Goal: Task Accomplishment & Management: Use online tool/utility

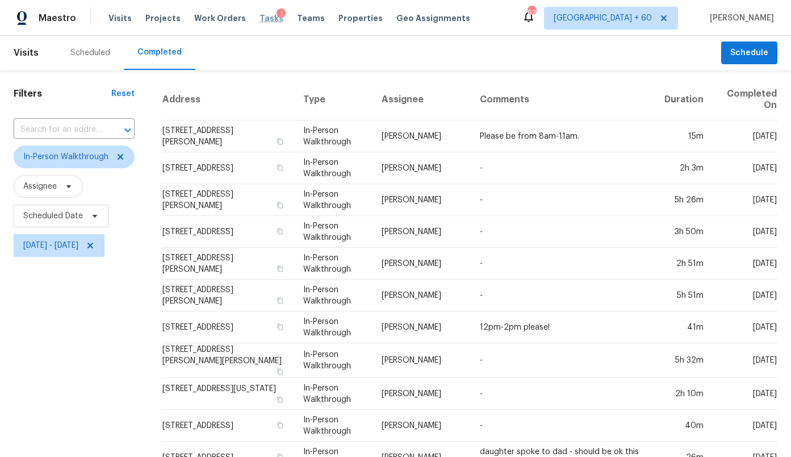
click at [260, 18] on span "Tasks" at bounding box center [272, 18] width 24 height 8
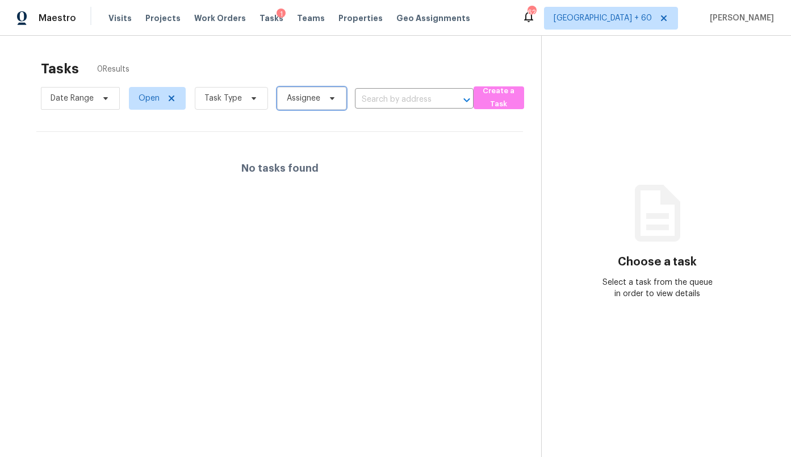
click at [293, 98] on span "Assignee" at bounding box center [304, 98] width 34 height 11
click at [233, 103] on span "Task Type" at bounding box center [223, 98] width 37 height 11
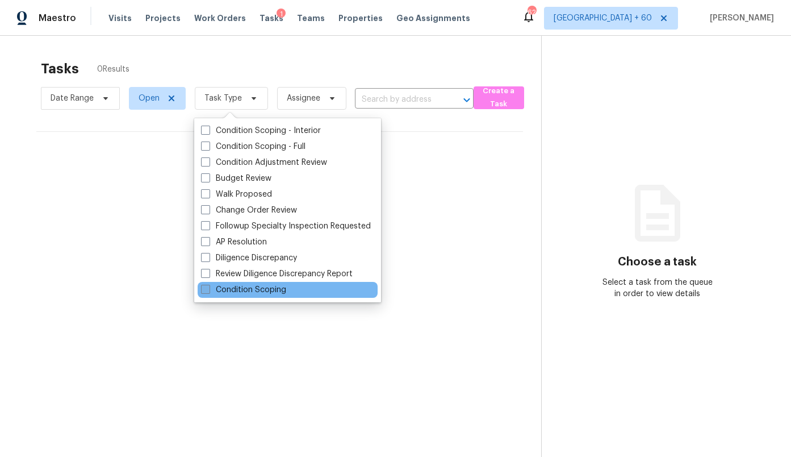
click at [241, 293] on label "Condition Scoping" at bounding box center [243, 289] width 85 height 11
click at [208, 291] on input "Condition Scoping" at bounding box center [204, 287] width 7 height 7
checkbox input "true"
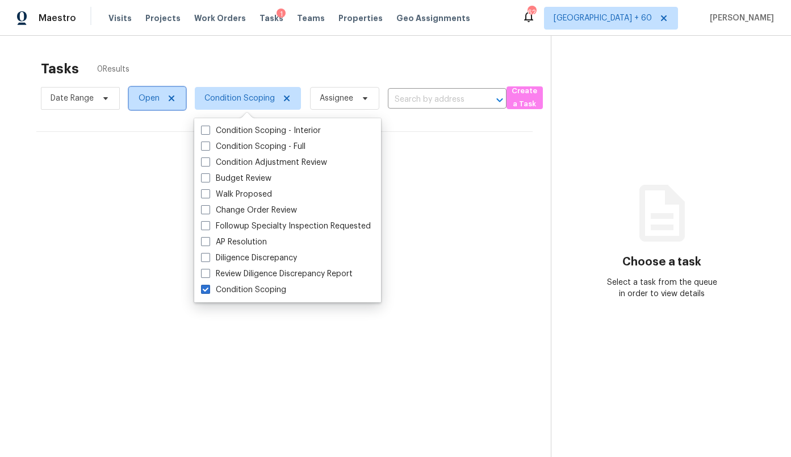
click at [145, 95] on span "Open" at bounding box center [149, 98] width 21 height 11
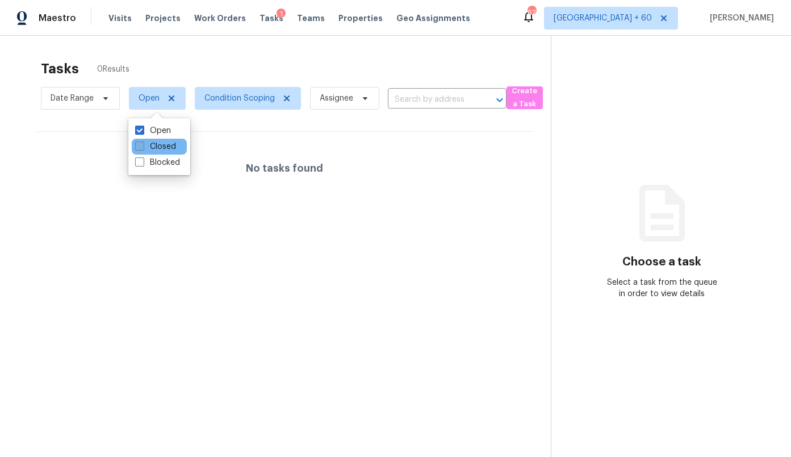
click at [157, 145] on label "Closed" at bounding box center [155, 146] width 41 height 11
click at [143, 145] on input "Closed" at bounding box center [138, 144] width 7 height 7
checkbox input "true"
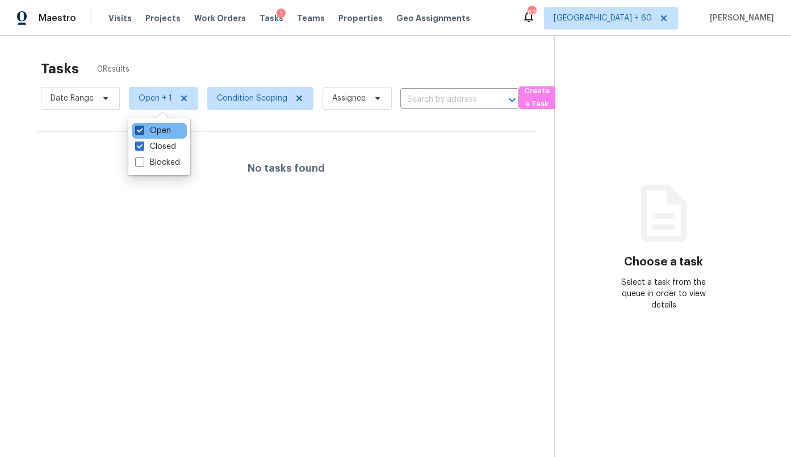
click at [157, 132] on label "Open" at bounding box center [153, 130] width 36 height 11
click at [143, 132] on input "Open" at bounding box center [138, 128] width 7 height 7
checkbox input "false"
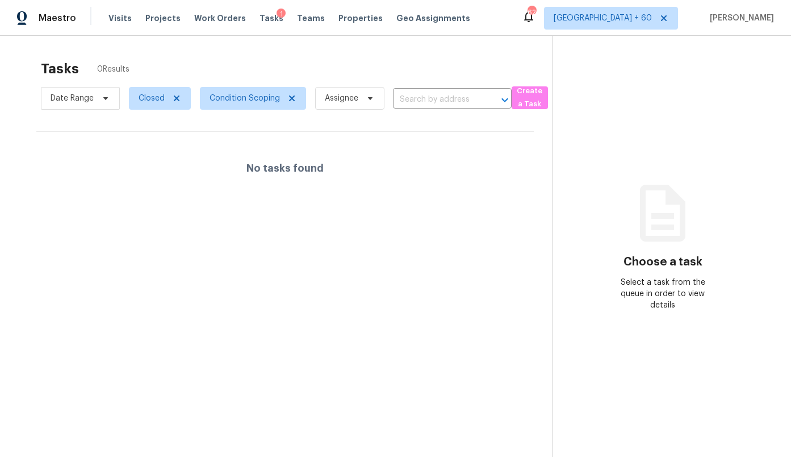
click at [243, 61] on div "Tasks 0 Results" at bounding box center [296, 69] width 511 height 30
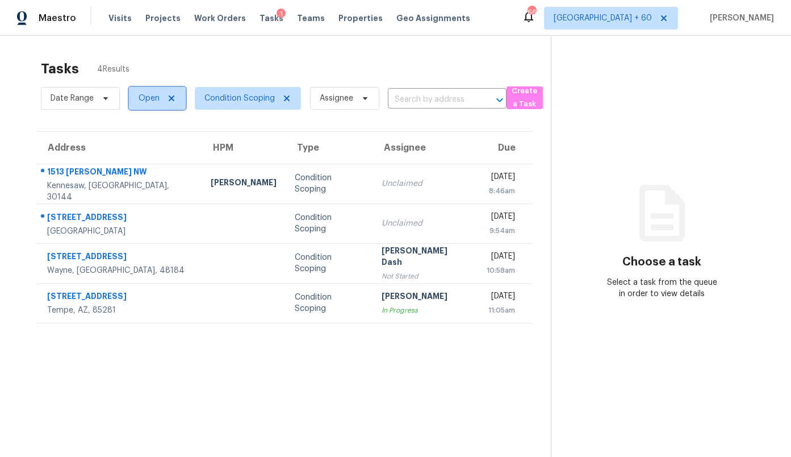
click at [141, 98] on span "Open" at bounding box center [149, 98] width 21 height 11
click at [150, 149] on label "Closed" at bounding box center [155, 146] width 41 height 11
click at [143, 148] on input "Closed" at bounding box center [138, 144] width 7 height 7
checkbox input "true"
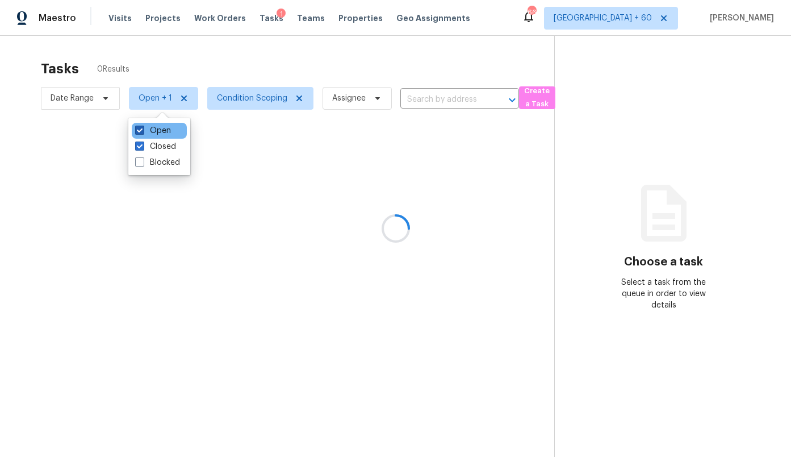
click at [151, 131] on label "Open" at bounding box center [153, 130] width 36 height 11
click at [143, 131] on input "Open" at bounding box center [138, 128] width 7 height 7
checkbox input "false"
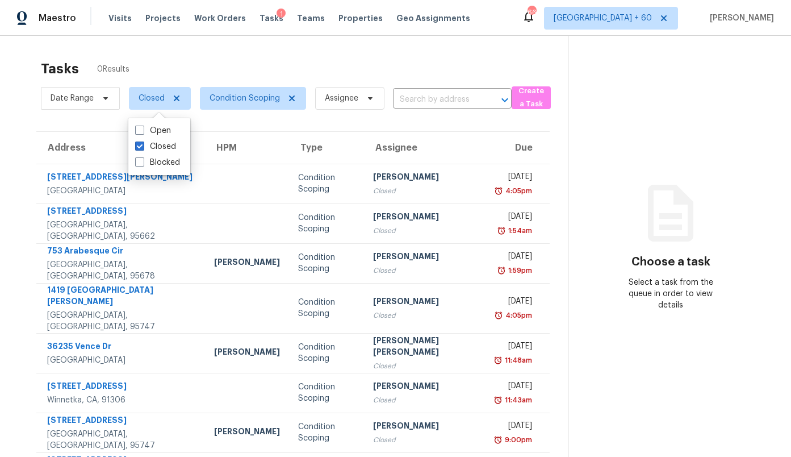
click at [164, 64] on div "Tasks 0 Results" at bounding box center [304, 69] width 527 height 30
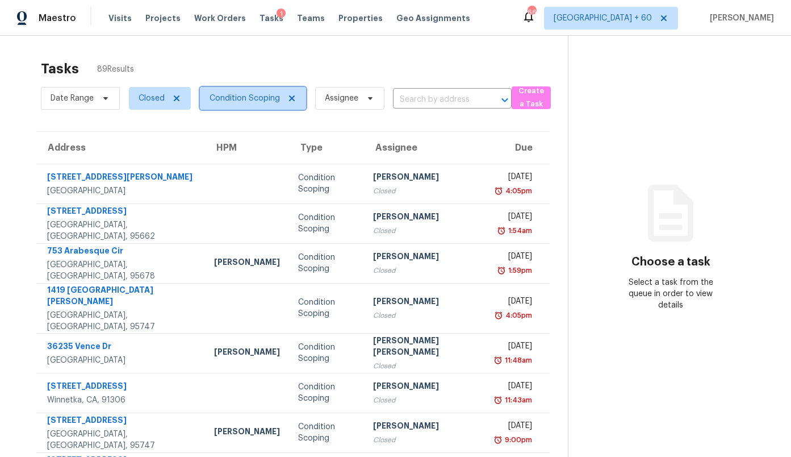
click at [228, 91] on span "Condition Scoping" at bounding box center [253, 98] width 106 height 23
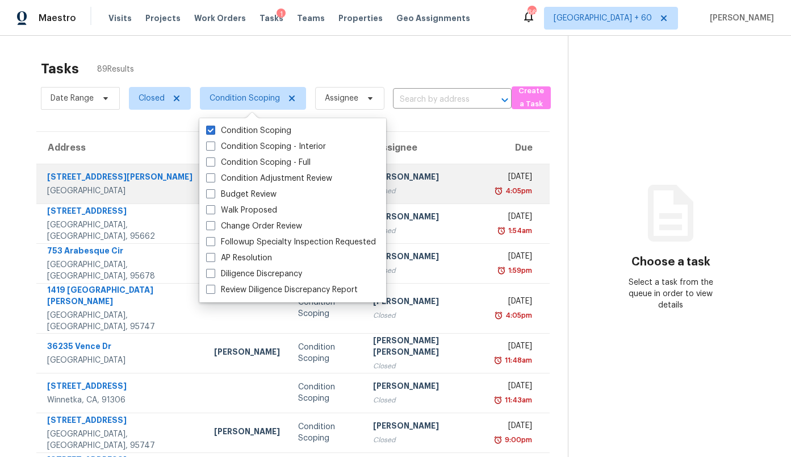
click at [156, 178] on td "[STREET_ADDRESS][PERSON_NAME]" at bounding box center [120, 184] width 169 height 40
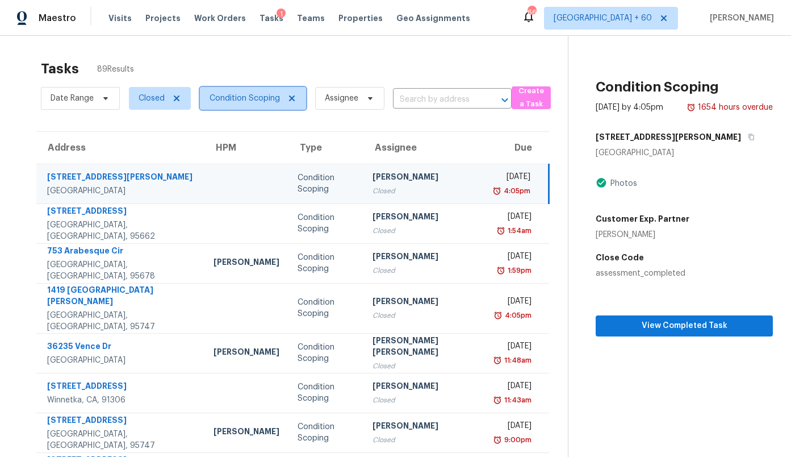
click at [236, 107] on span "Condition Scoping" at bounding box center [253, 98] width 106 height 23
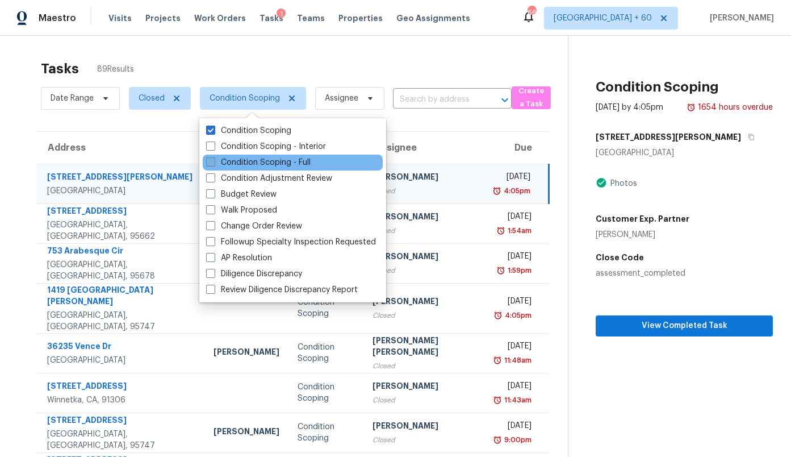
click at [240, 160] on label "Condition Scoping - Full" at bounding box center [258, 162] width 105 height 11
click at [214, 160] on input "Condition Scoping - Full" at bounding box center [209, 160] width 7 height 7
checkbox input "true"
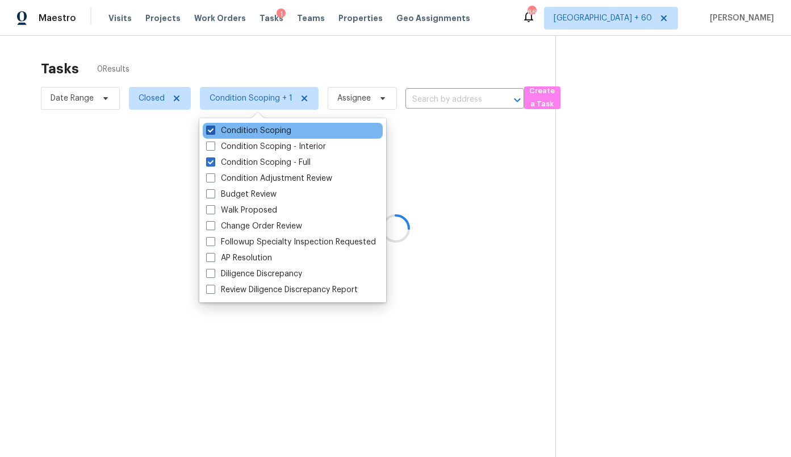
click at [243, 135] on label "Condition Scoping" at bounding box center [248, 130] width 85 height 11
click at [214, 132] on input "Condition Scoping" at bounding box center [209, 128] width 7 height 7
checkbox input "false"
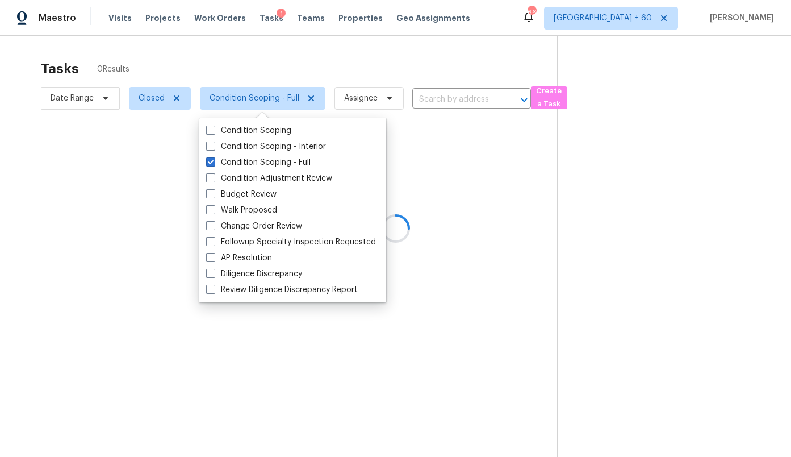
click at [141, 102] on div at bounding box center [395, 228] width 791 height 457
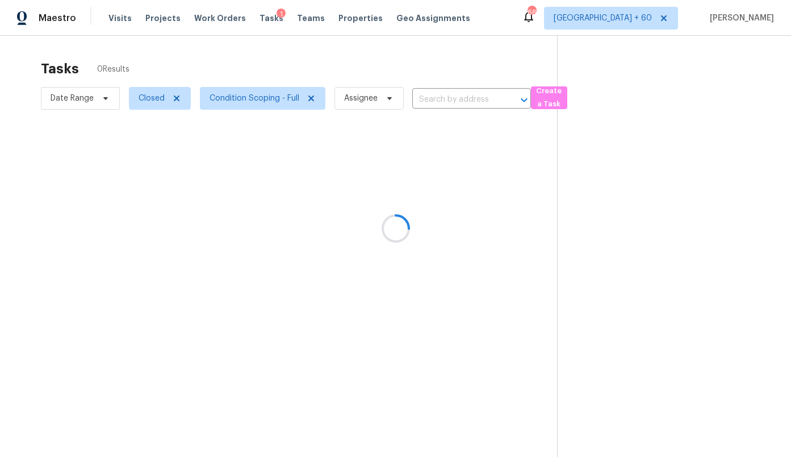
click at [141, 94] on div at bounding box center [395, 228] width 791 height 457
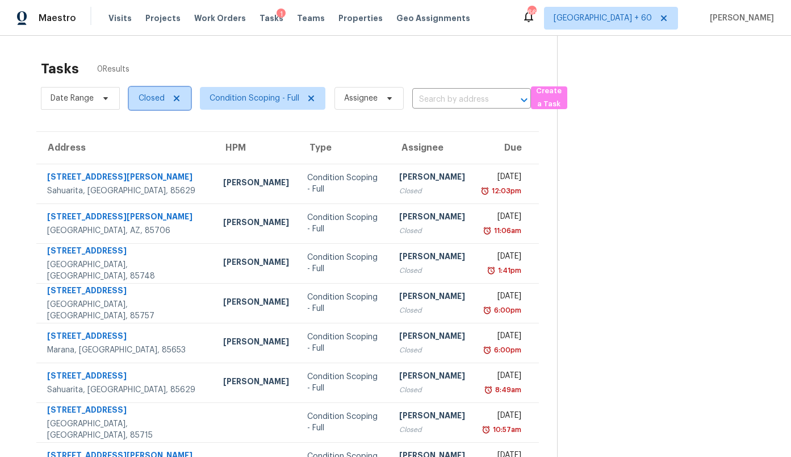
click at [178, 99] on icon at bounding box center [177, 98] width 6 height 6
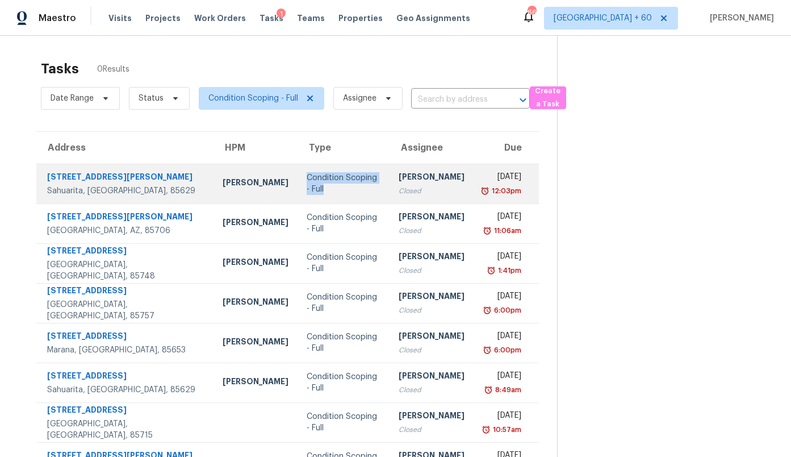
drag, startPoint x: 353, startPoint y: 184, endPoint x: 261, endPoint y: 185, distance: 92.6
click at [307, 185] on div "Condition Scoping - Full" at bounding box center [344, 183] width 74 height 23
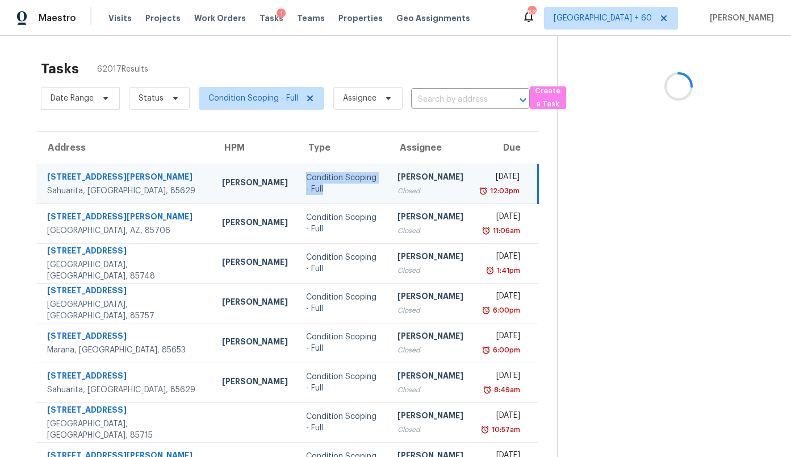
copy div "Condition Scoping - Full"
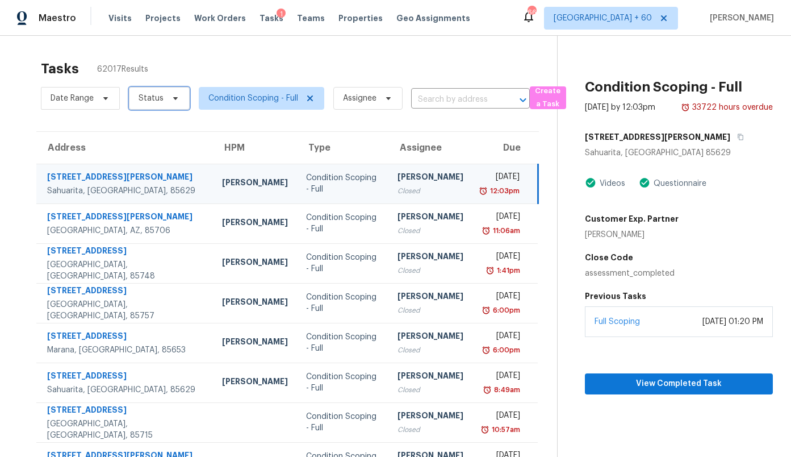
click at [164, 102] on span "Status" at bounding box center [159, 98] width 61 height 23
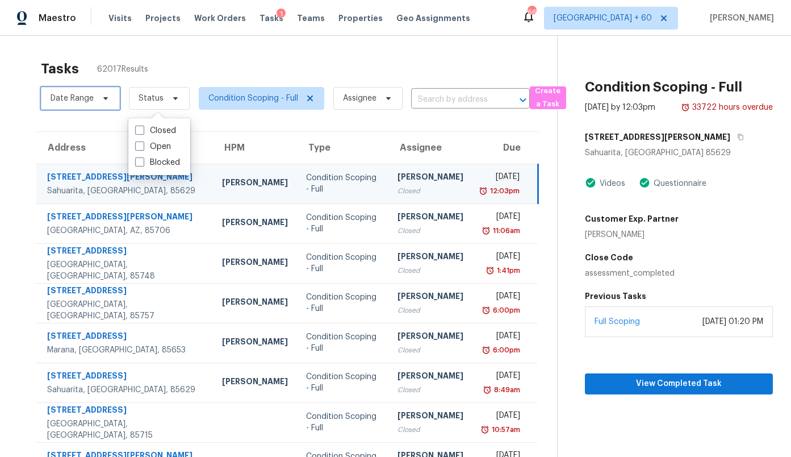
click at [73, 98] on span "Date Range" at bounding box center [72, 98] width 43 height 11
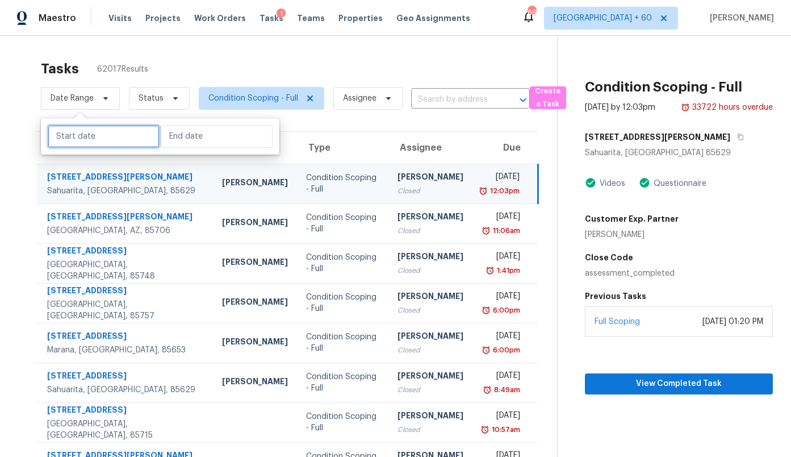
click at [93, 141] on input "text" at bounding box center [104, 136] width 112 height 23
select select "8"
select select "2025"
select select "9"
select select "2025"
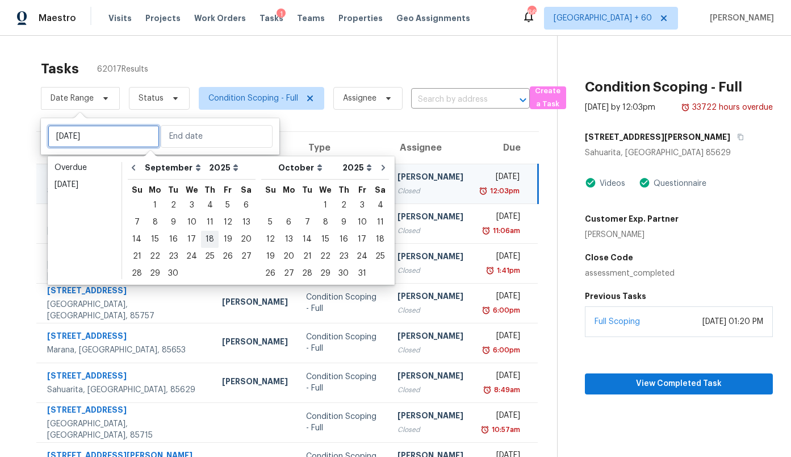
type input "[DATE]"
click at [188, 242] on div "17" at bounding box center [191, 239] width 19 height 16
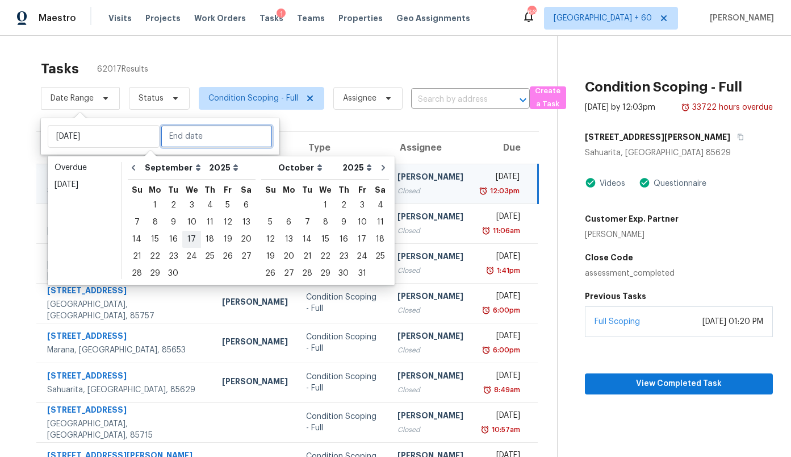
type input "[DATE]"
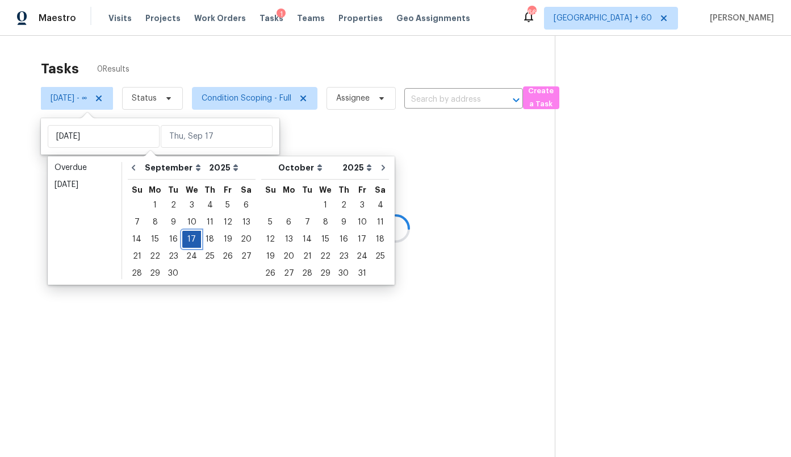
click at [188, 242] on div "17" at bounding box center [191, 239] width 19 height 16
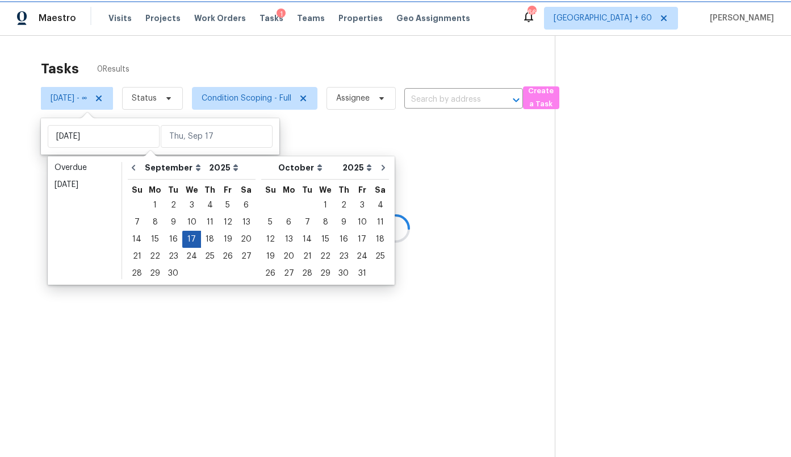
type input "[DATE]"
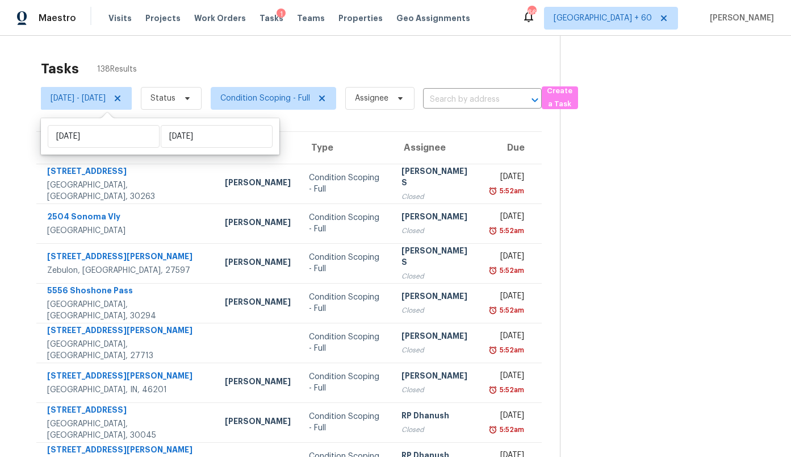
click at [343, 149] on th "Type" at bounding box center [346, 148] width 93 height 32
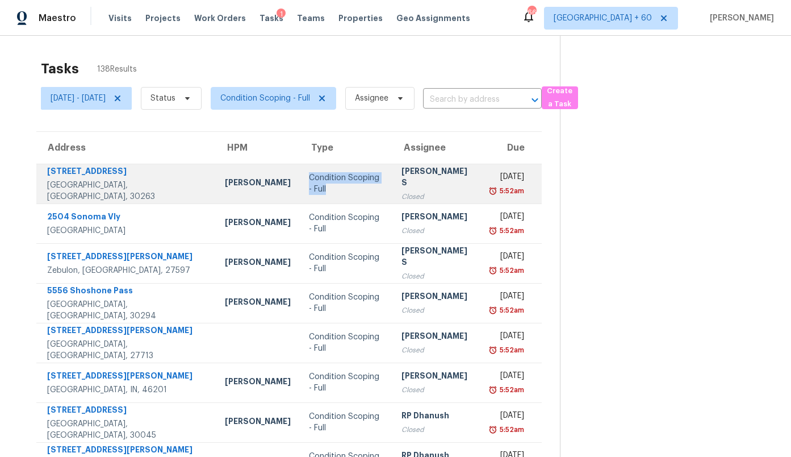
drag, startPoint x: 290, startPoint y: 195, endPoint x: 269, endPoint y: 181, distance: 25.2
click at [300, 181] on td "Condition Scoping - Full" at bounding box center [346, 184] width 93 height 40
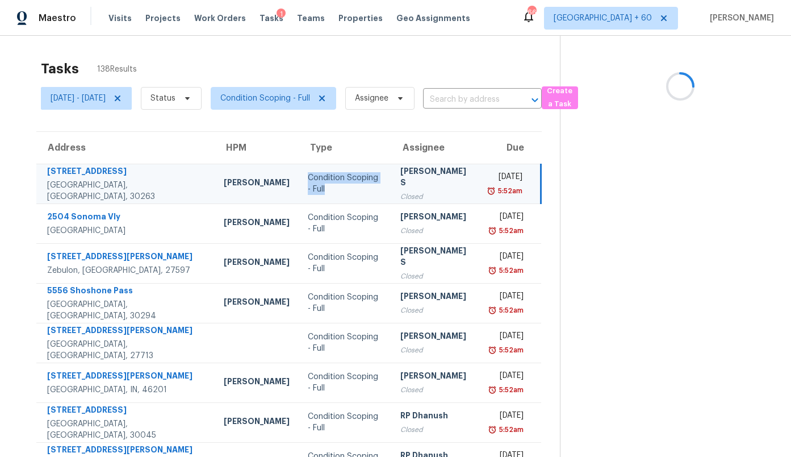
copy div "Condition Scoping - Full"
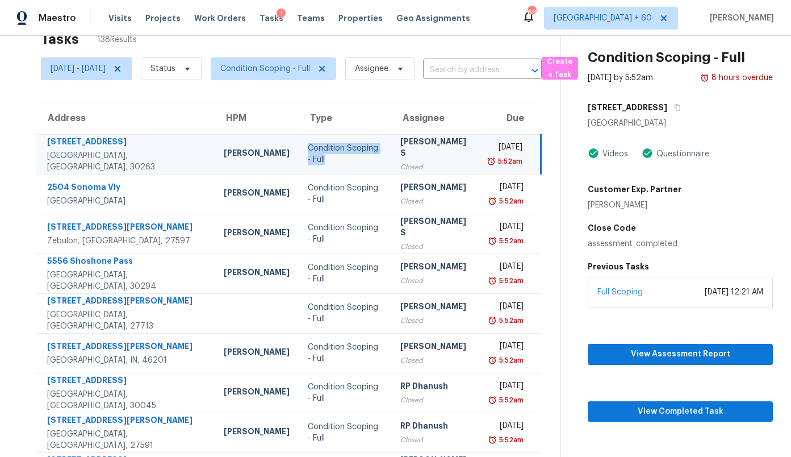
scroll to position [38, 0]
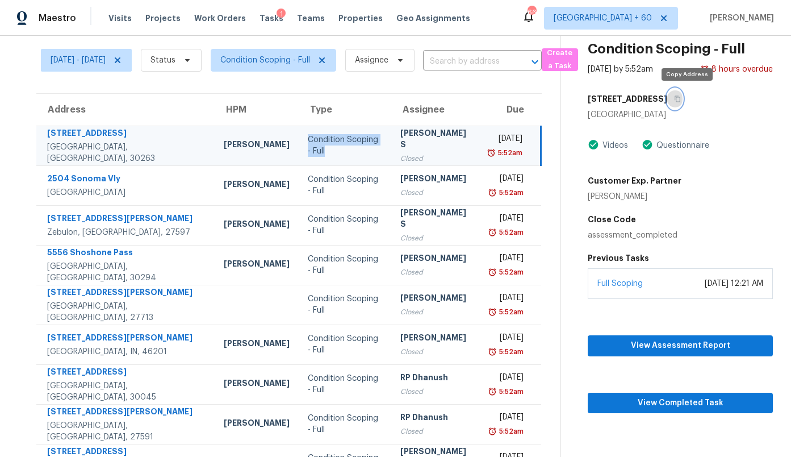
click at [681, 97] on icon "button" at bounding box center [677, 98] width 7 height 7
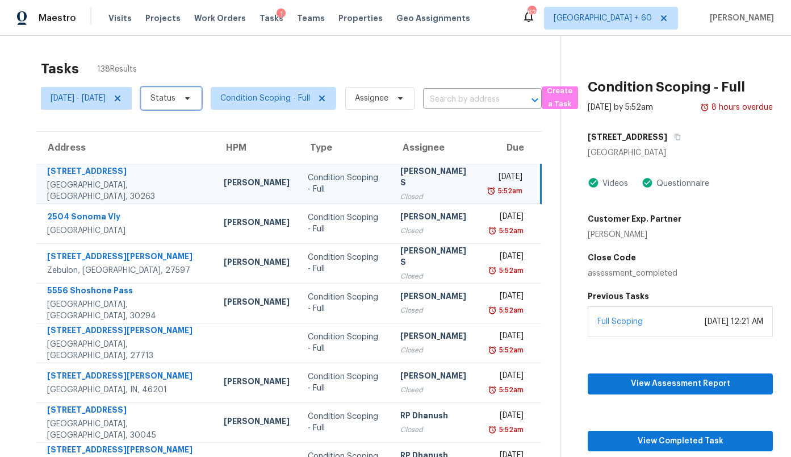
click at [176, 102] on span "Status" at bounding box center [163, 98] width 25 height 11
click at [202, 147] on label "Open" at bounding box center [207, 146] width 36 height 11
click at [197, 147] on input "Open" at bounding box center [192, 144] width 7 height 7
checkbox input "true"
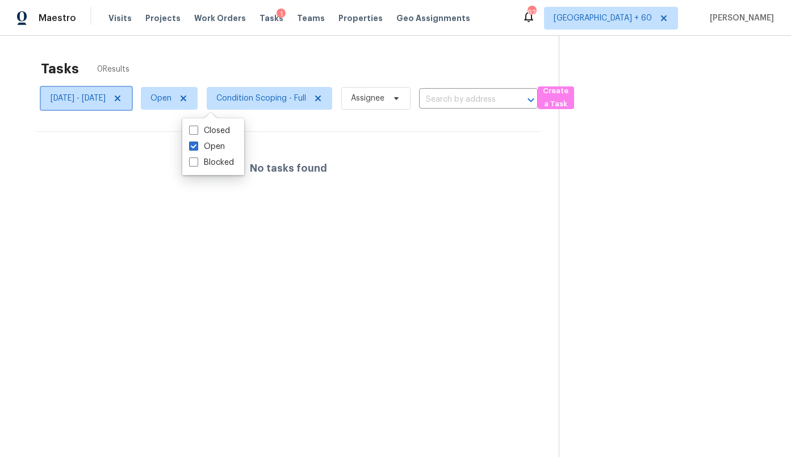
click at [115, 105] on span "[DATE] - [DATE]" at bounding box center [86, 98] width 91 height 23
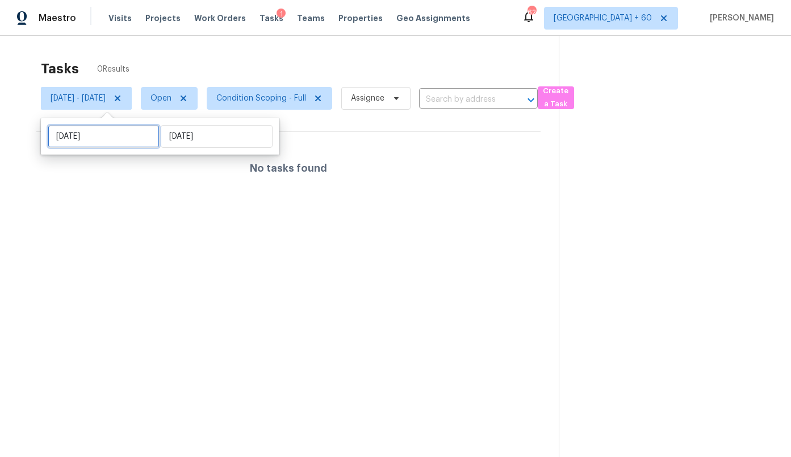
select select "8"
select select "2025"
select select "9"
select select "2025"
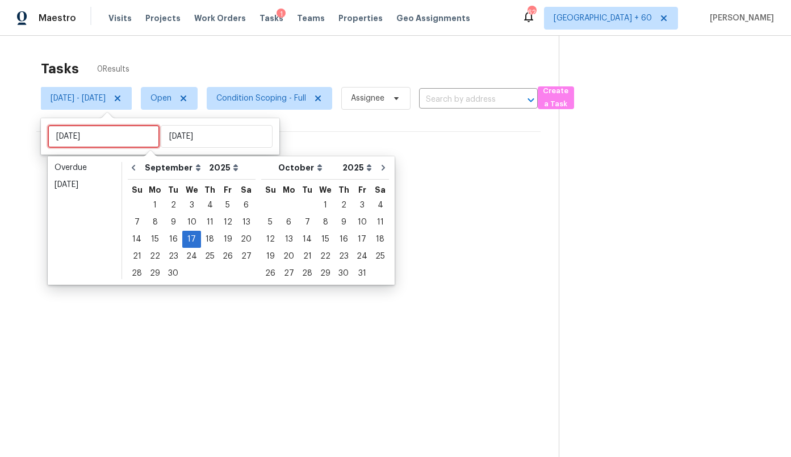
click at [118, 137] on input "[DATE]" at bounding box center [104, 136] width 112 height 23
type input "[DATE]"
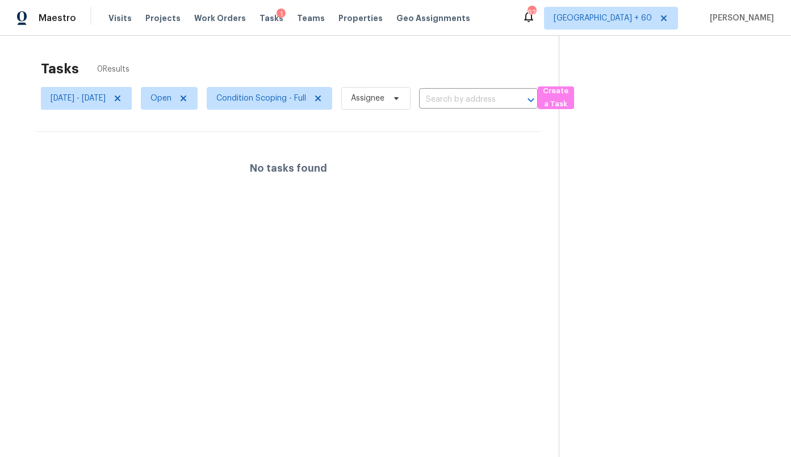
click at [36, 215] on section "Tasks 0 Results [DATE] - [DATE] Open Condition Scoping - Full Assignee ​ Create…" at bounding box center [288, 273] width 541 height 439
click at [120, 100] on icon at bounding box center [118, 98] width 6 height 6
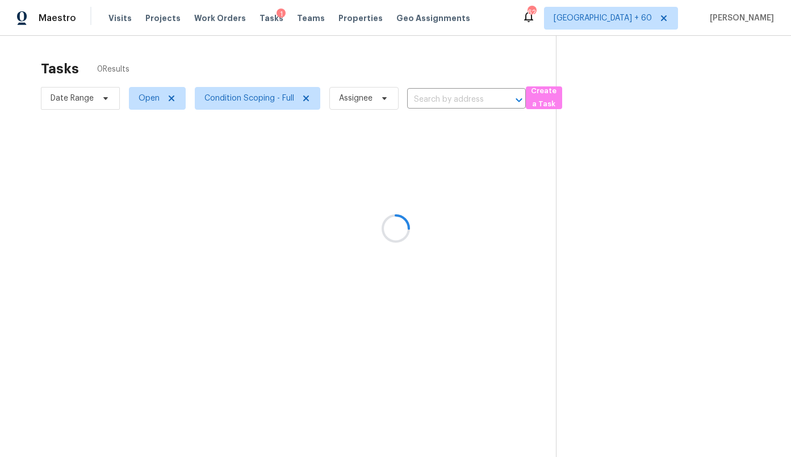
click at [257, 102] on div at bounding box center [395, 228] width 791 height 457
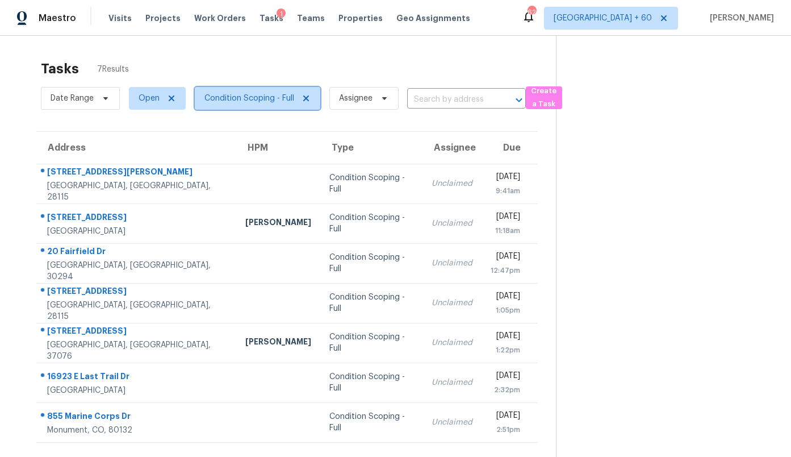
click at [240, 97] on span "Condition Scoping - Full" at bounding box center [250, 98] width 90 height 11
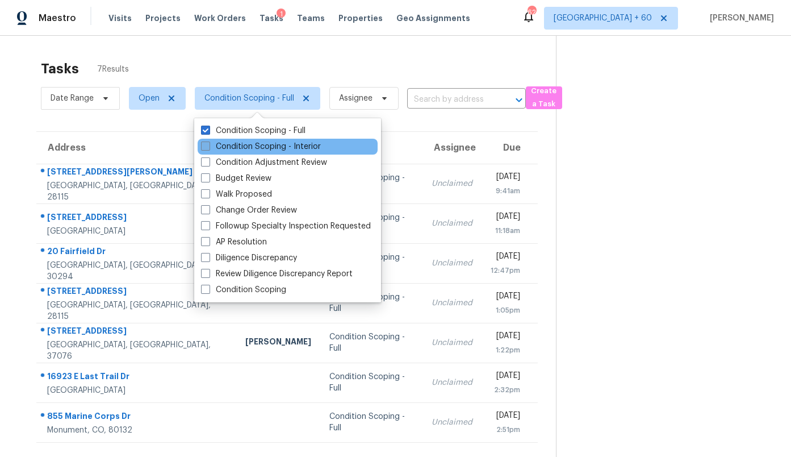
click at [236, 144] on label "Condition Scoping - Interior" at bounding box center [261, 146] width 120 height 11
click at [208, 144] on input "Condition Scoping - Interior" at bounding box center [204, 144] width 7 height 7
checkbox input "true"
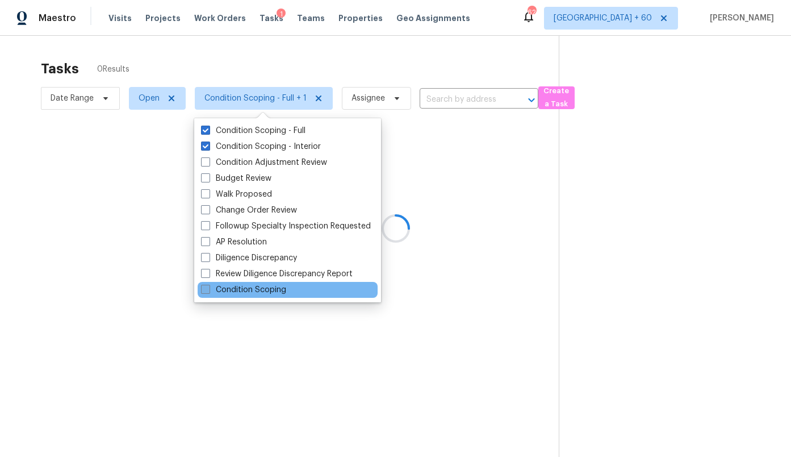
click at [222, 292] on label "Condition Scoping" at bounding box center [243, 289] width 85 height 11
click at [208, 291] on input "Condition Scoping" at bounding box center [204, 287] width 7 height 7
checkbox input "true"
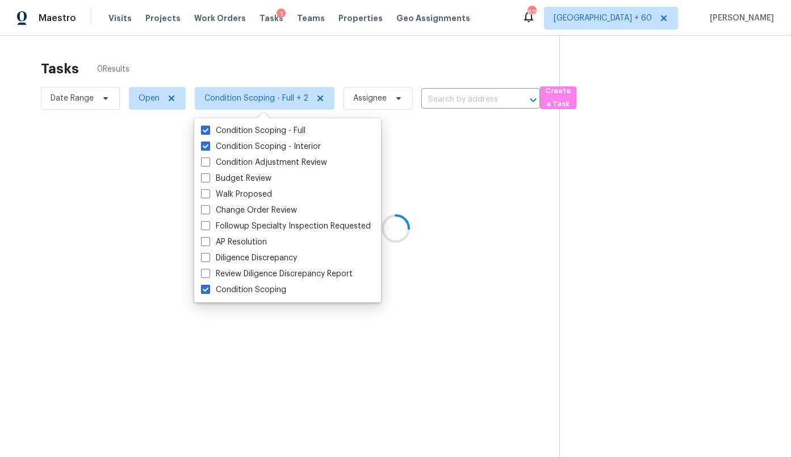
click at [253, 48] on div at bounding box center [395, 228] width 791 height 457
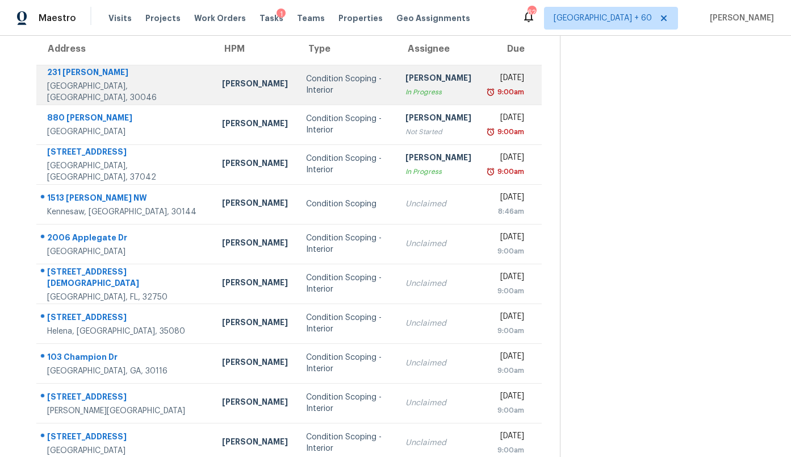
scroll to position [135, 0]
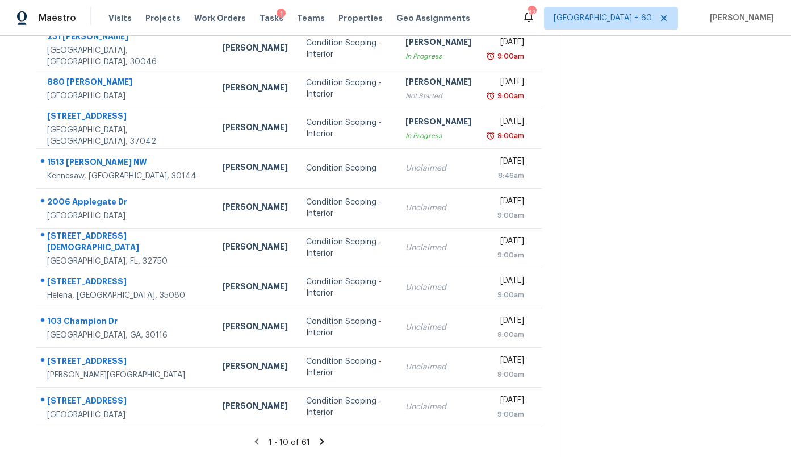
click at [320, 443] on icon at bounding box center [322, 441] width 4 height 6
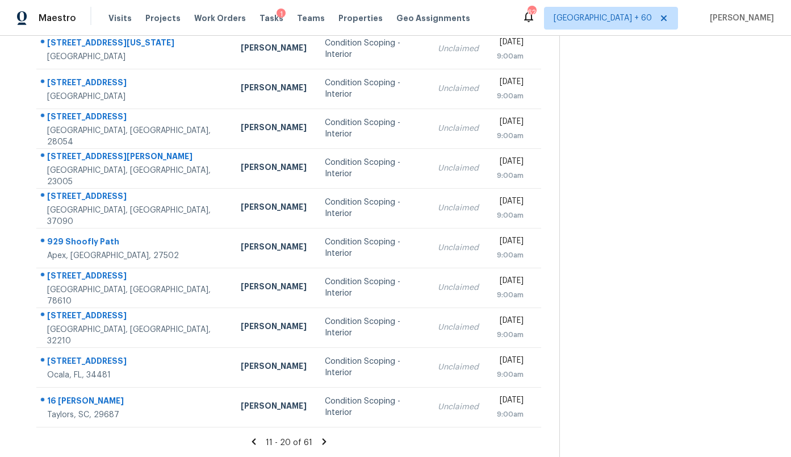
click at [320, 443] on icon at bounding box center [324, 441] width 10 height 10
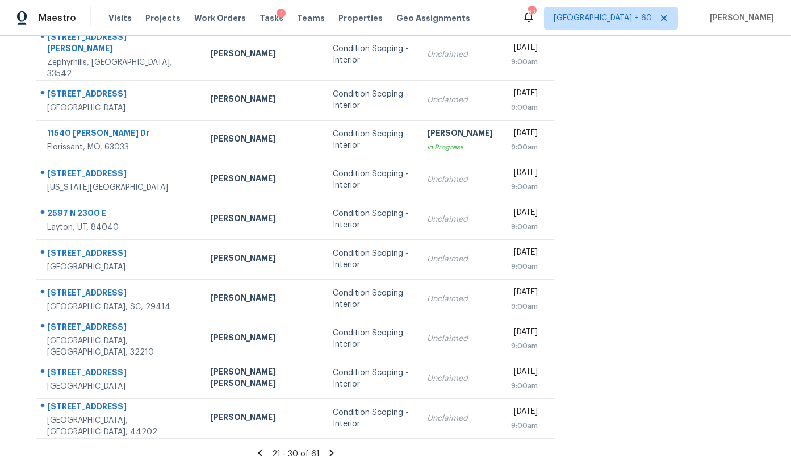
click at [327, 448] on icon at bounding box center [332, 453] width 10 height 10
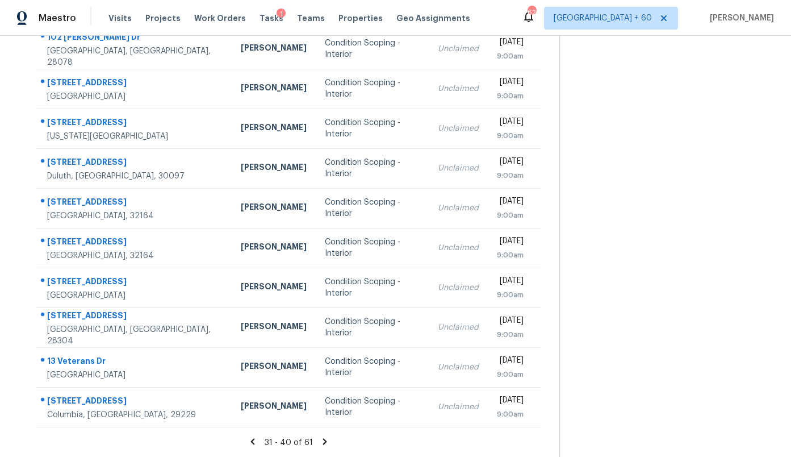
click at [320, 443] on icon at bounding box center [325, 441] width 10 height 10
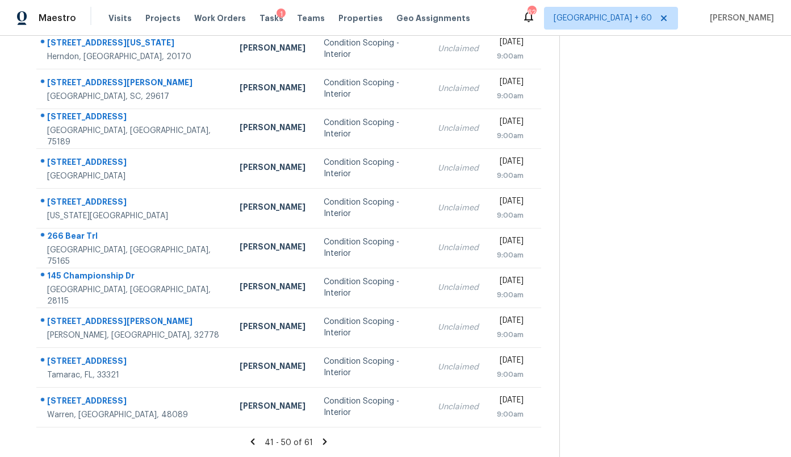
click at [320, 443] on icon at bounding box center [325, 441] width 10 height 10
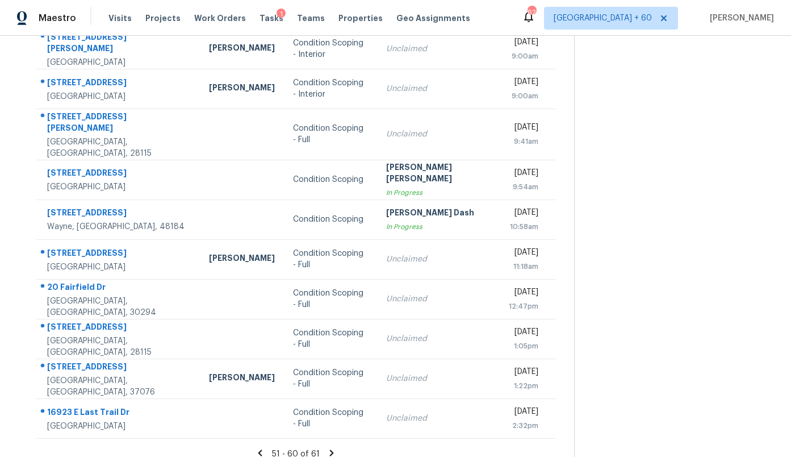
scroll to position [146, 0]
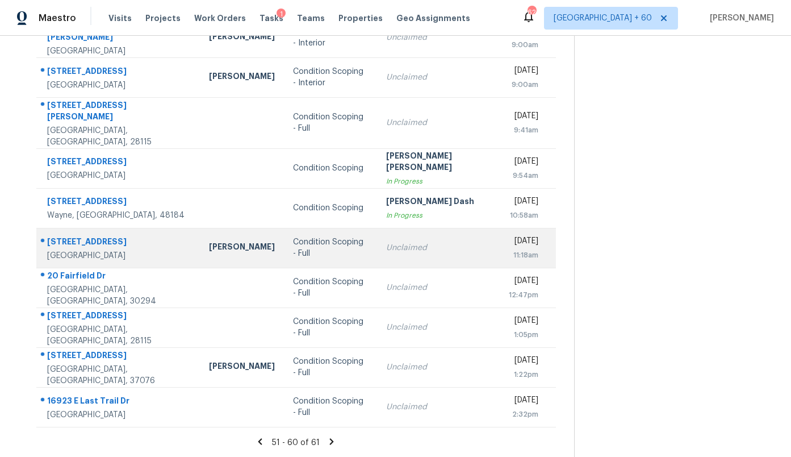
click at [307, 261] on td "Condition Scoping - Full" at bounding box center [331, 248] width 94 height 40
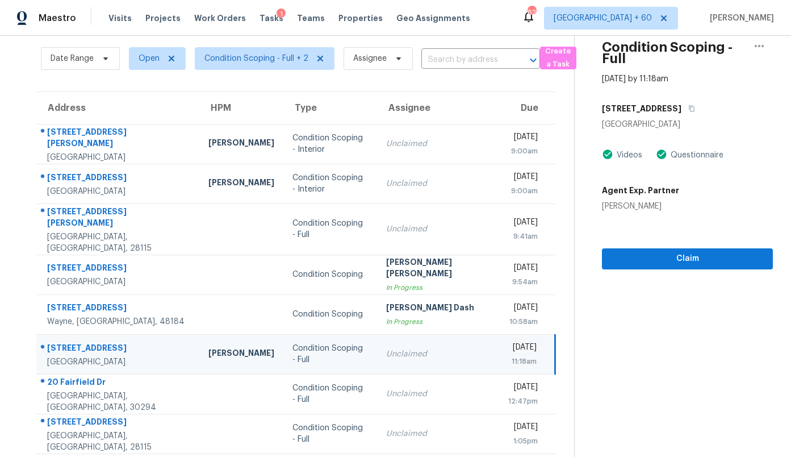
scroll to position [24, 0]
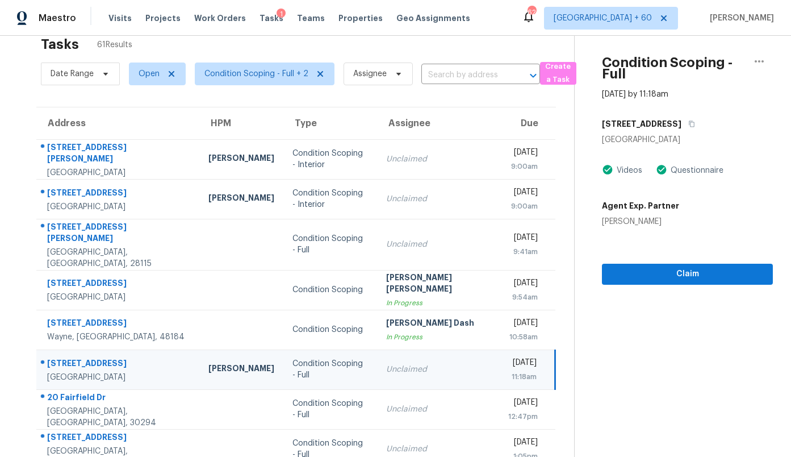
click at [671, 114] on div "[STREET_ADDRESS]" at bounding box center [687, 124] width 171 height 20
click at [689, 120] on icon "button" at bounding box center [692, 123] width 7 height 7
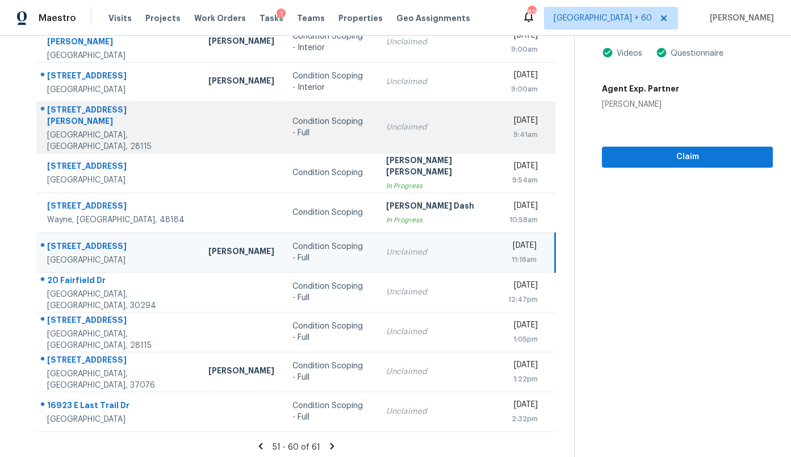
scroll to position [146, 0]
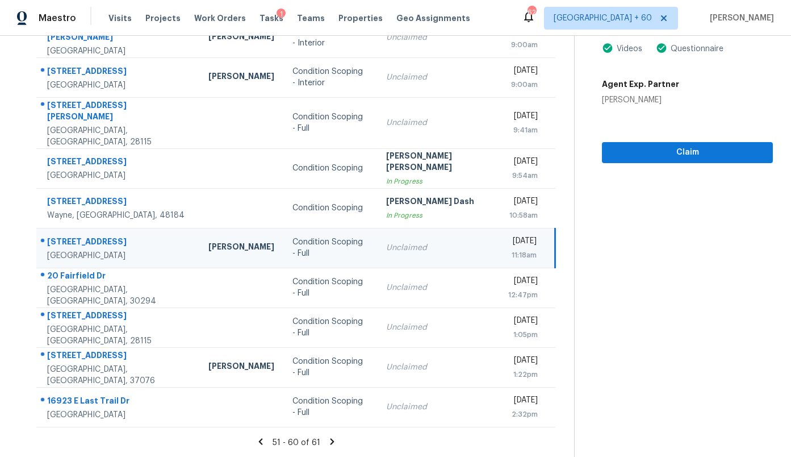
click at [327, 443] on icon at bounding box center [332, 441] width 10 height 10
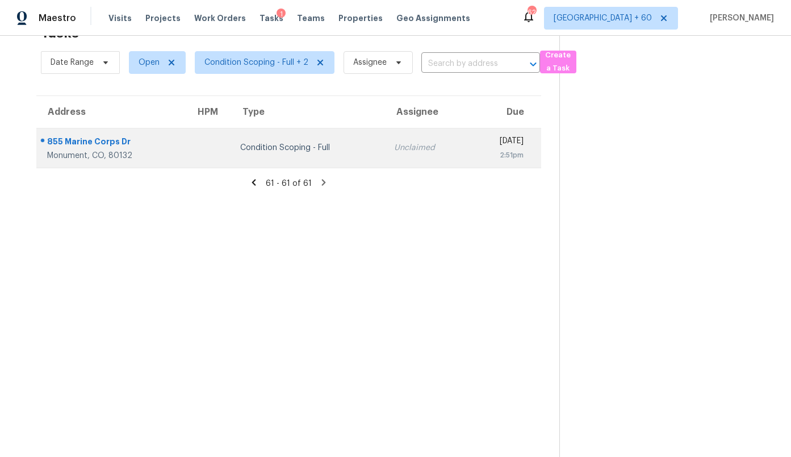
click at [252, 151] on div "Condition Scoping - Full" at bounding box center [308, 147] width 136 height 11
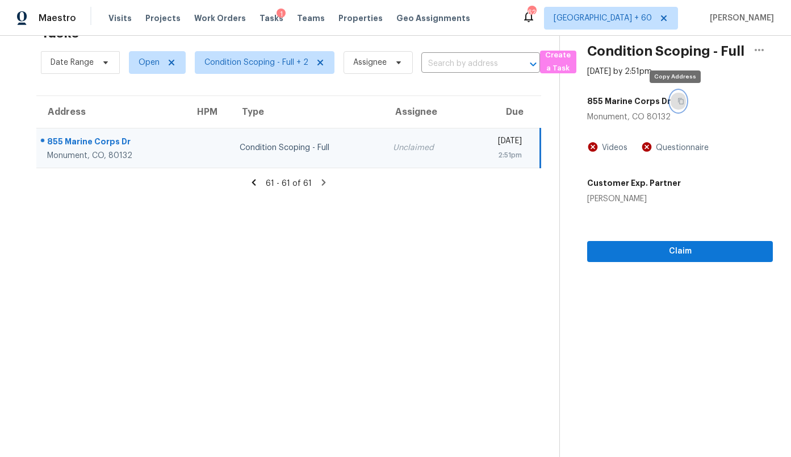
click at [678, 101] on icon "button" at bounding box center [681, 101] width 7 height 7
click at [258, 181] on icon at bounding box center [254, 182] width 10 height 10
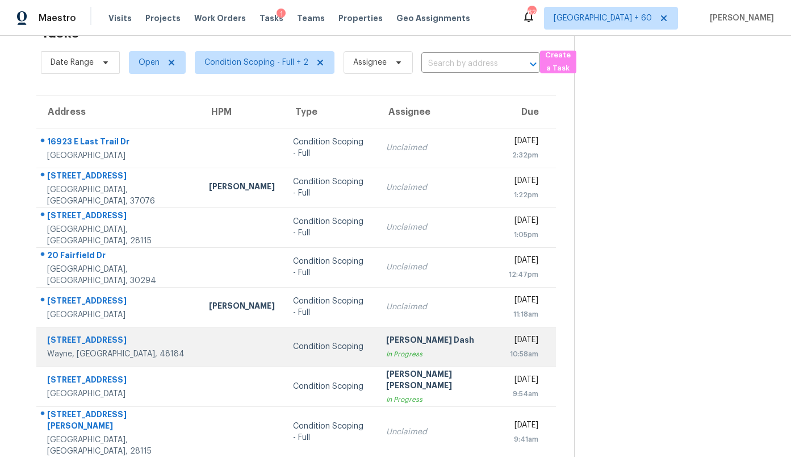
scroll to position [146, 0]
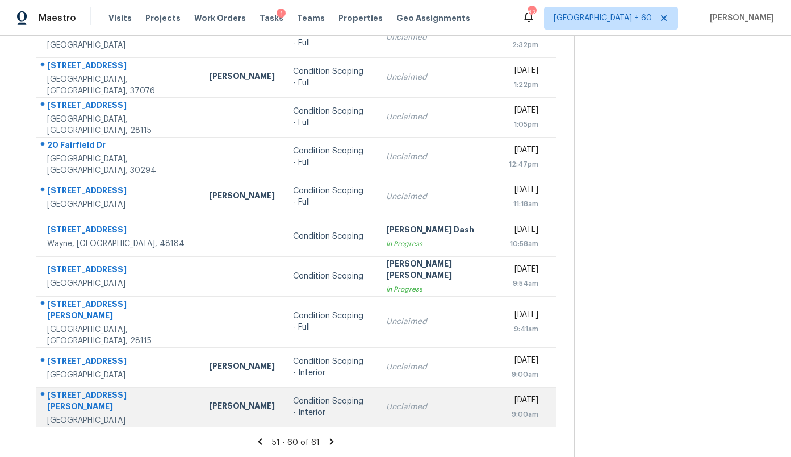
click at [293, 395] on div "Condition Scoping - Interior" at bounding box center [331, 406] width 76 height 23
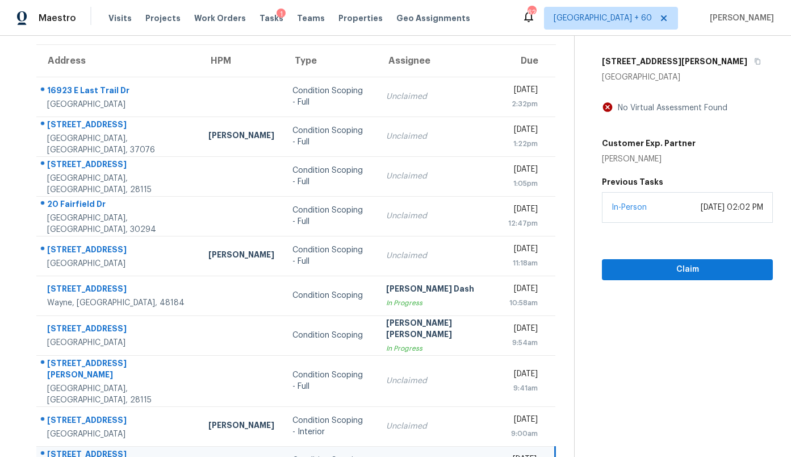
scroll to position [69, 0]
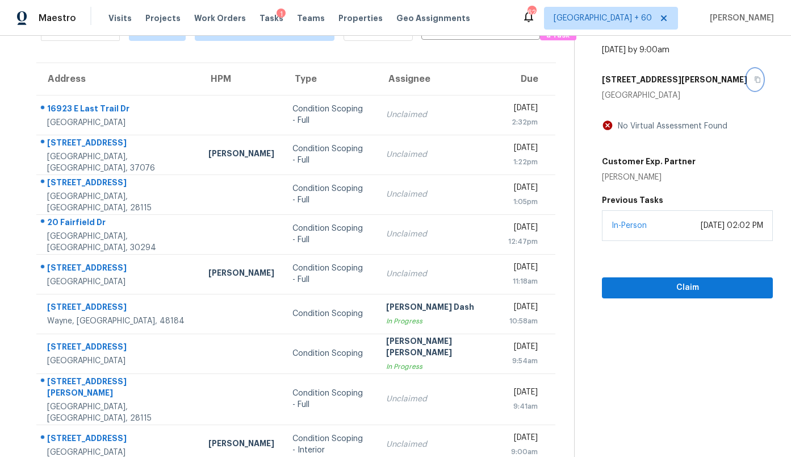
click at [754, 79] on icon "button" at bounding box center [757, 79] width 7 height 7
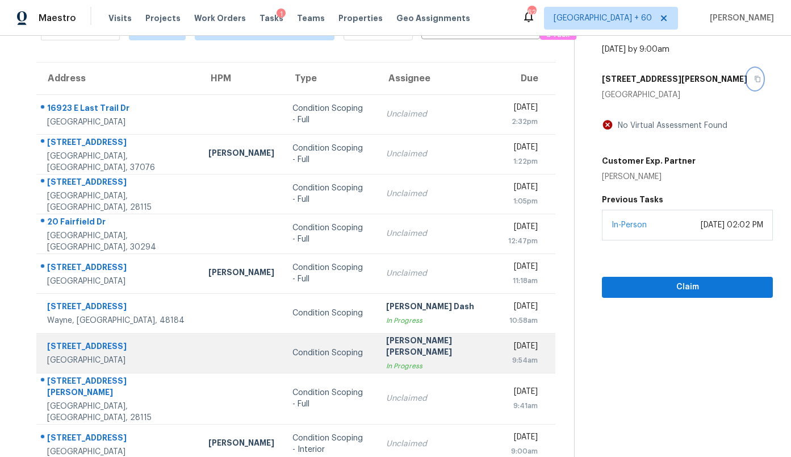
scroll to position [67, 0]
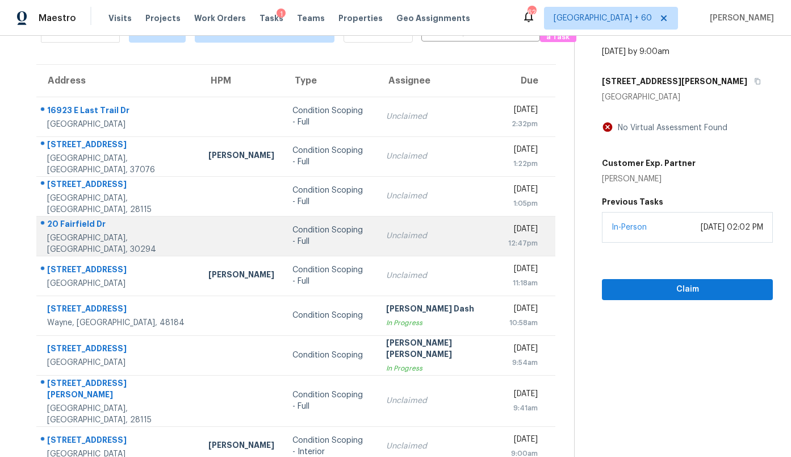
click at [293, 239] on div "Condition Scoping - Full" at bounding box center [330, 235] width 75 height 23
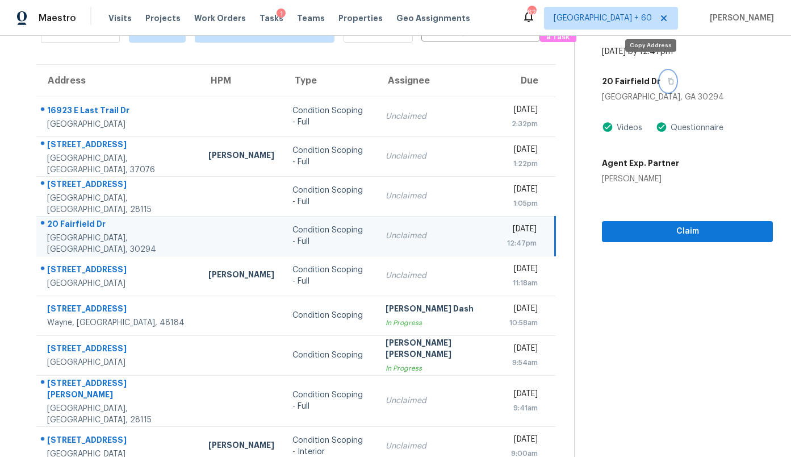
click at [668, 78] on icon "button" at bounding box center [671, 81] width 7 height 7
